Goal: Obtain resource: Download file/media

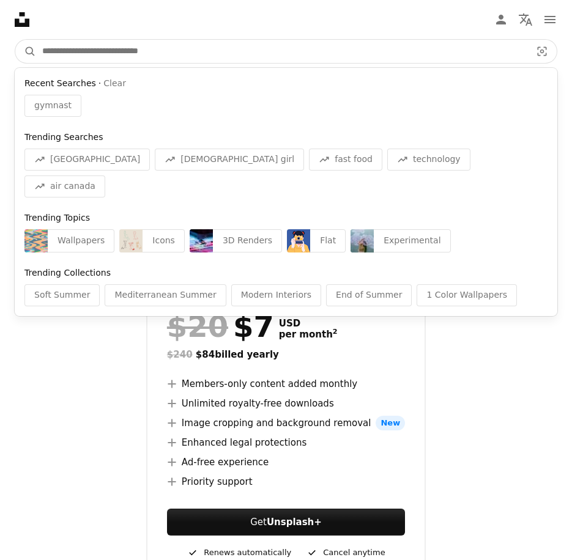
click at [210, 40] on input "Find visuals sitewide" at bounding box center [281, 51] width 491 height 23
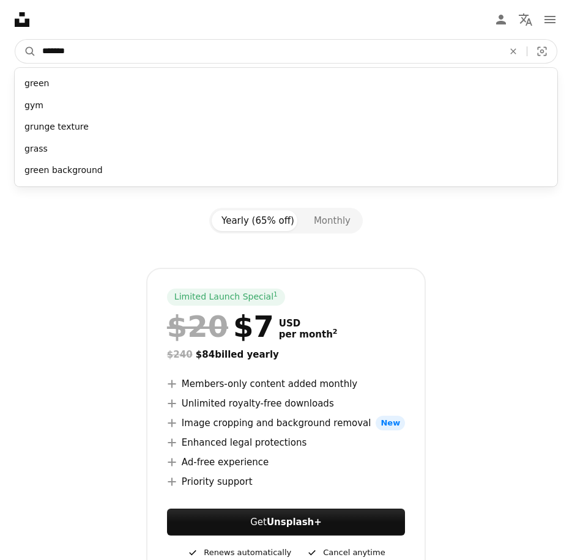
type input "*******"
click at [15, 40] on button "A magnifying glass" at bounding box center [25, 51] width 21 height 23
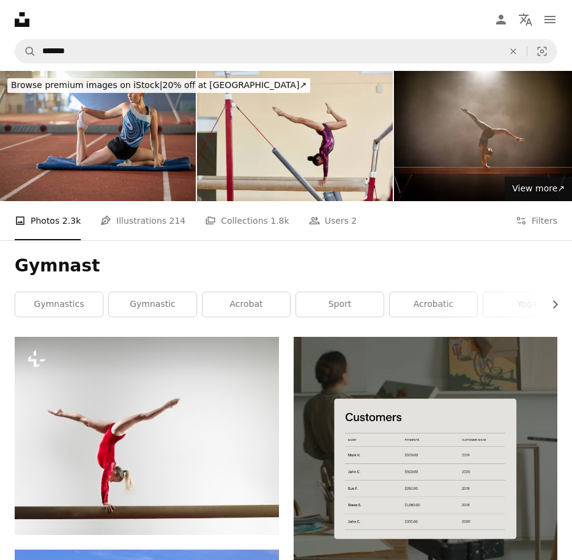
scroll to position [122, 0]
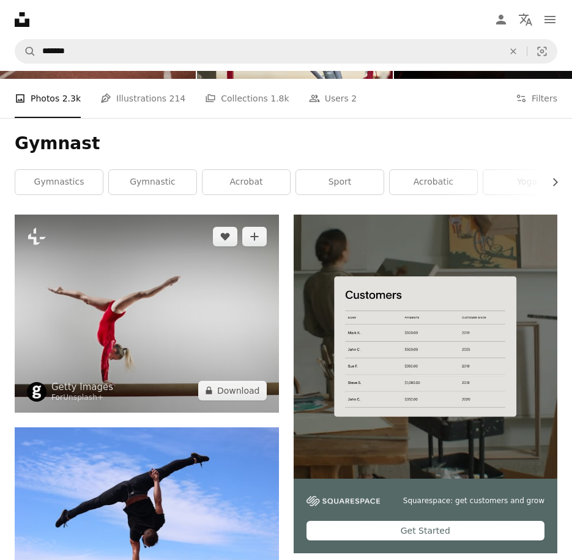
click at [139, 245] on img at bounding box center [147, 314] width 264 height 198
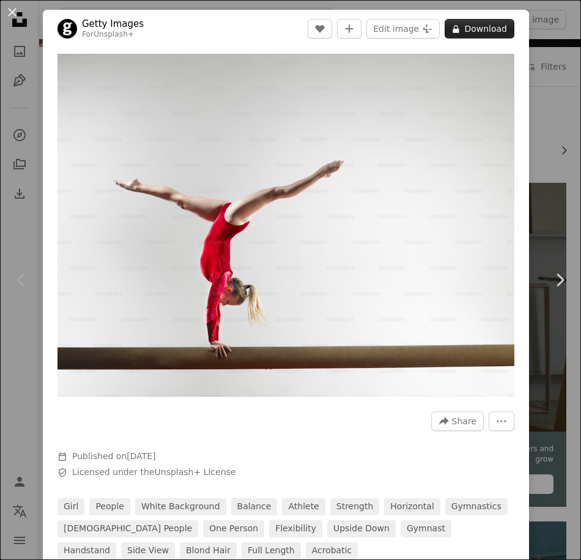
click at [473, 27] on button "A lock Download" at bounding box center [480, 29] width 70 height 20
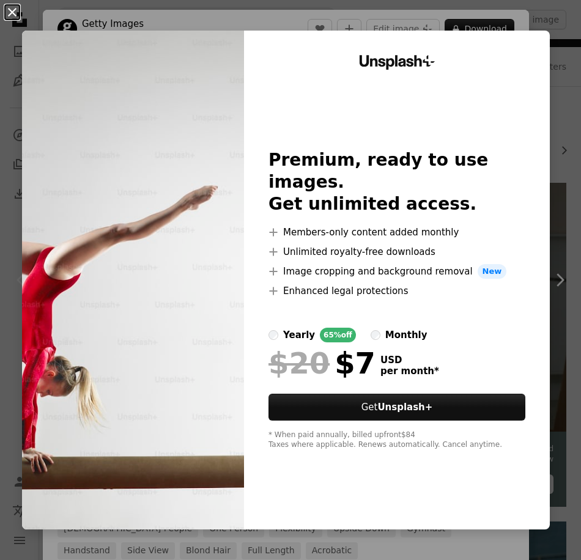
click at [19, 12] on button "An X shape" at bounding box center [12, 12] width 15 height 15
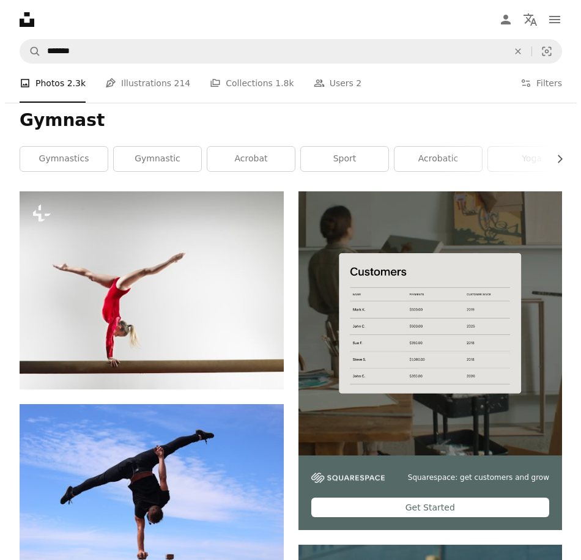
scroll to position [61, 0]
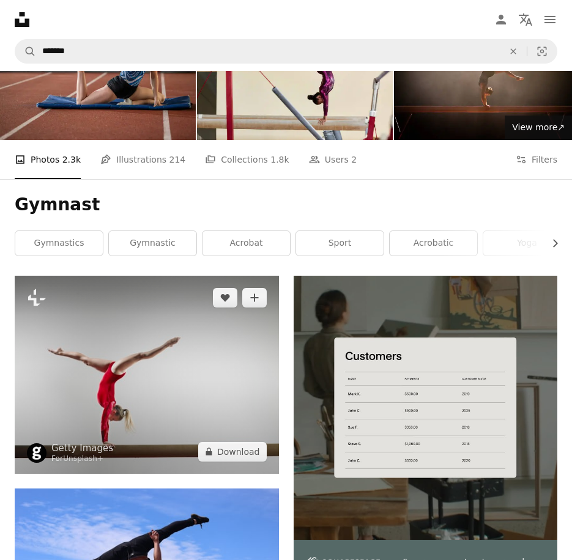
click at [220, 335] on img at bounding box center [147, 375] width 264 height 198
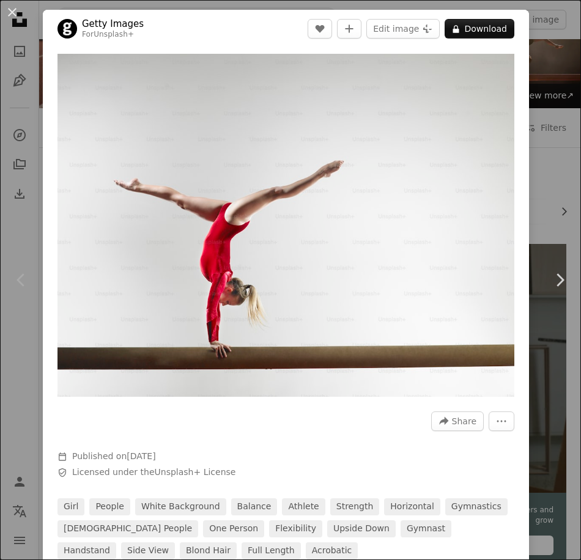
click at [19, 369] on div "An X shape Chevron left Chevron right Getty Images For Unsplash+ A heart A plus…" at bounding box center [290, 280] width 581 height 560
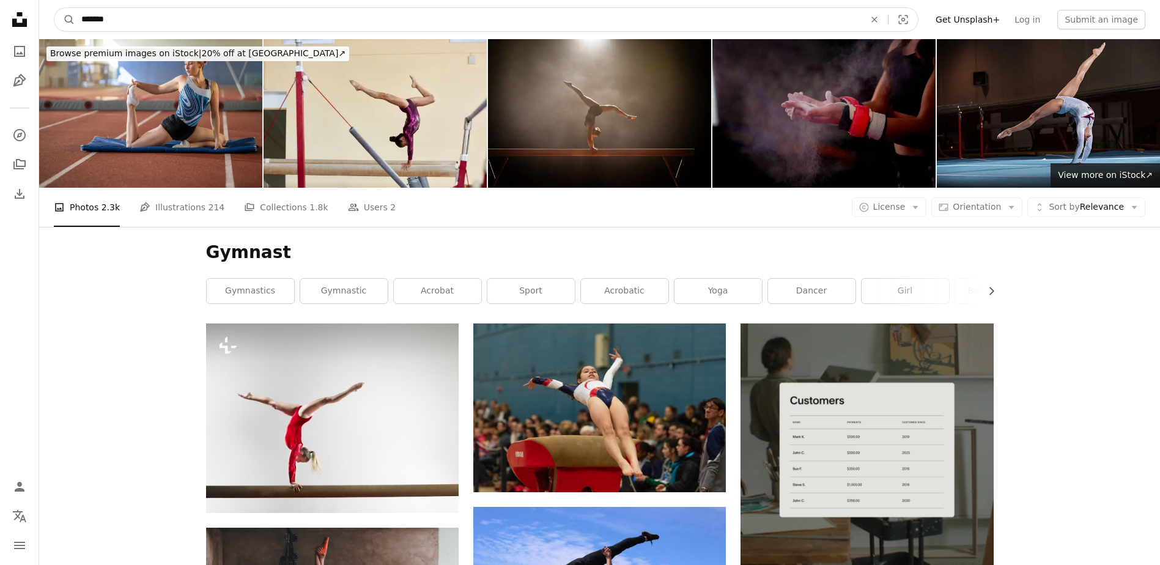
click at [571, 20] on input "*******" at bounding box center [468, 19] width 786 height 23
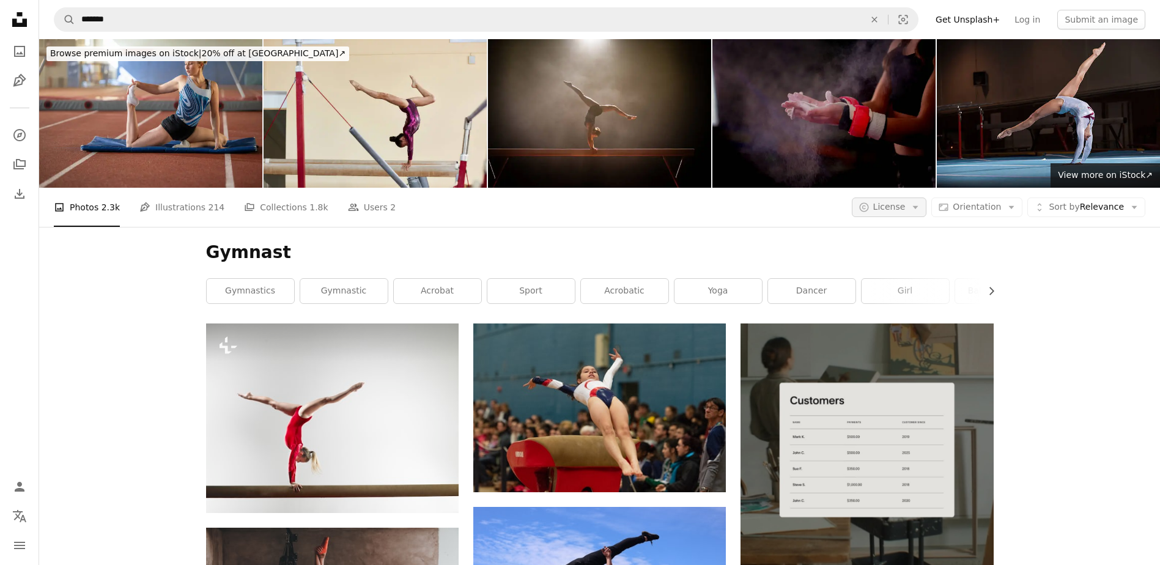
click at [571, 205] on button "A copyright icon © License Arrow down" at bounding box center [889, 208] width 75 height 20
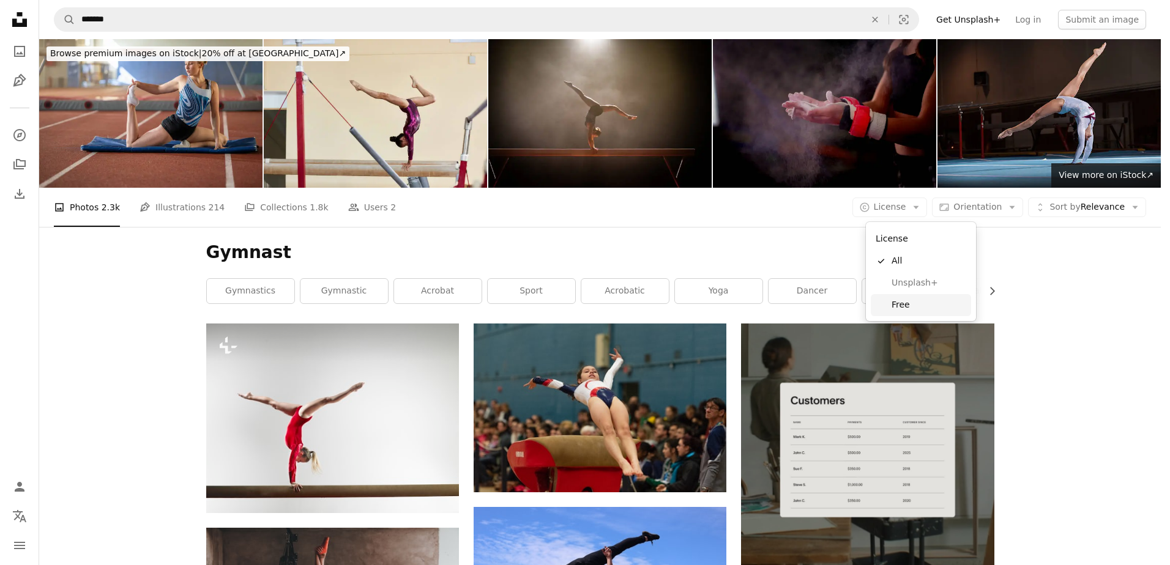
click at [571, 308] on span "Free" at bounding box center [928, 305] width 75 height 12
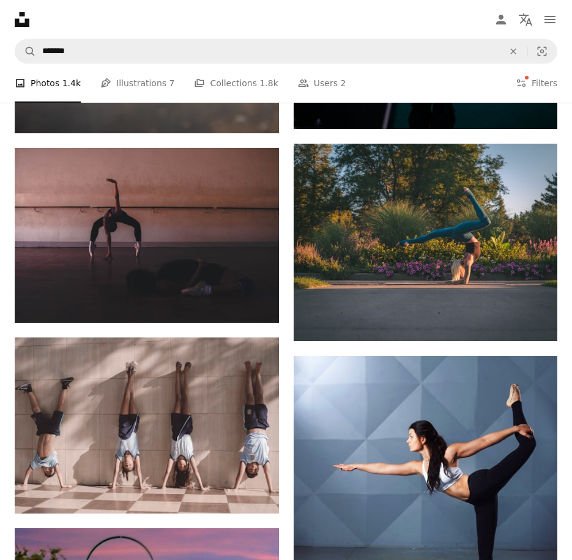
scroll to position [3038, 0]
